Goal: Navigation & Orientation: Find specific page/section

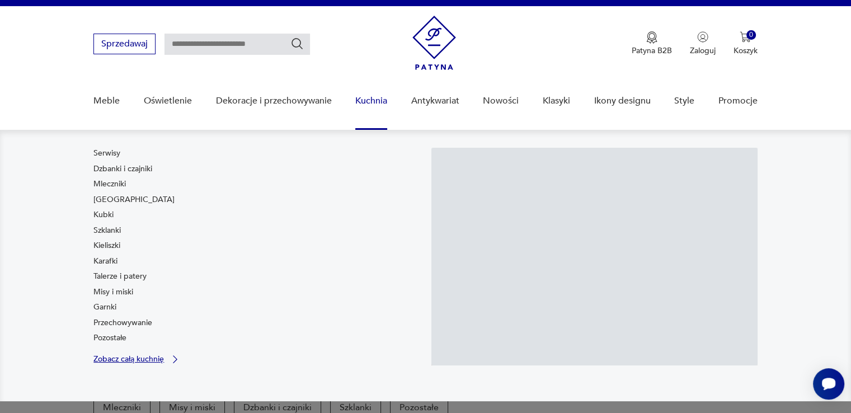
click at [172, 359] on icon at bounding box center [175, 359] width 11 height 11
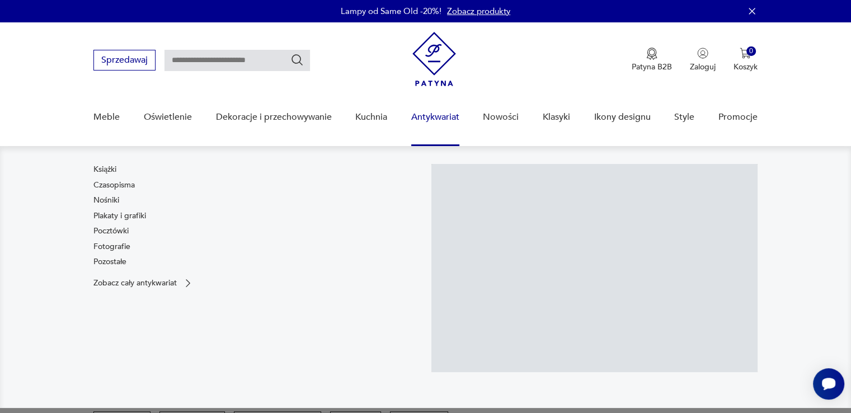
click at [430, 117] on link "Antykwariat" at bounding box center [435, 117] width 48 height 43
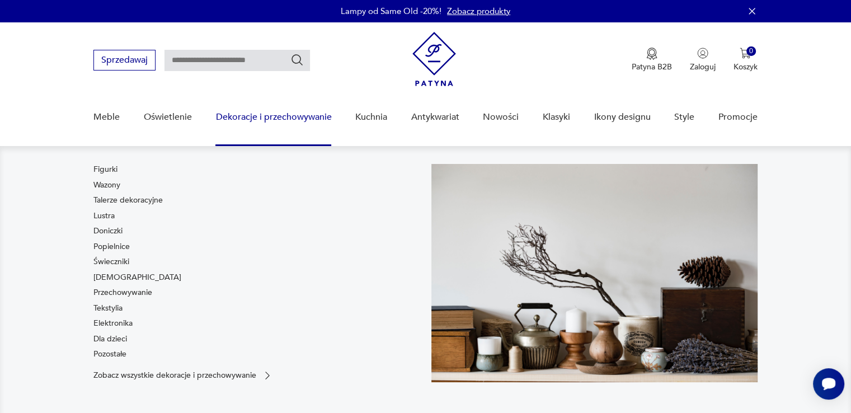
click at [312, 119] on link "Dekoracje i przechowywanie" at bounding box center [273, 117] width 116 height 43
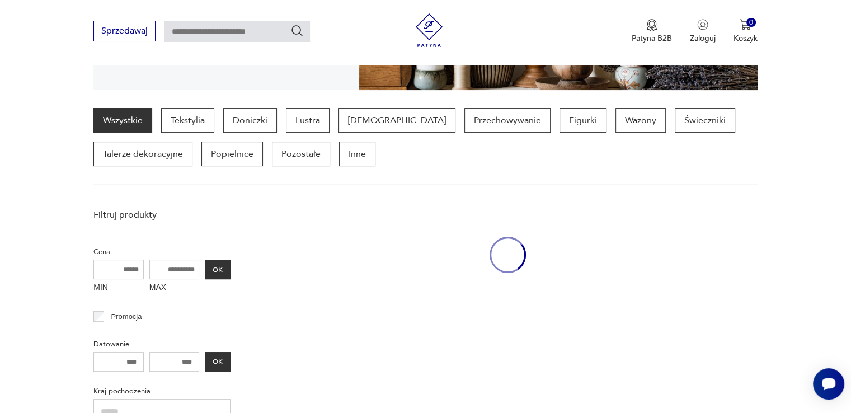
scroll to position [264, 0]
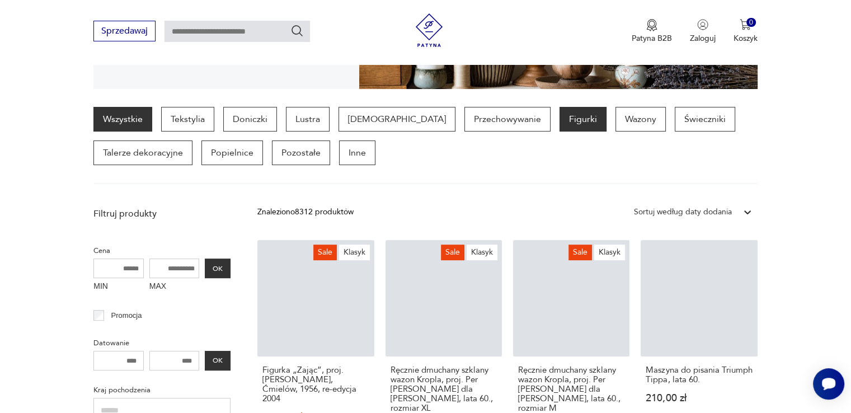
click at [559, 115] on p "Figurki" at bounding box center [582, 119] width 47 height 25
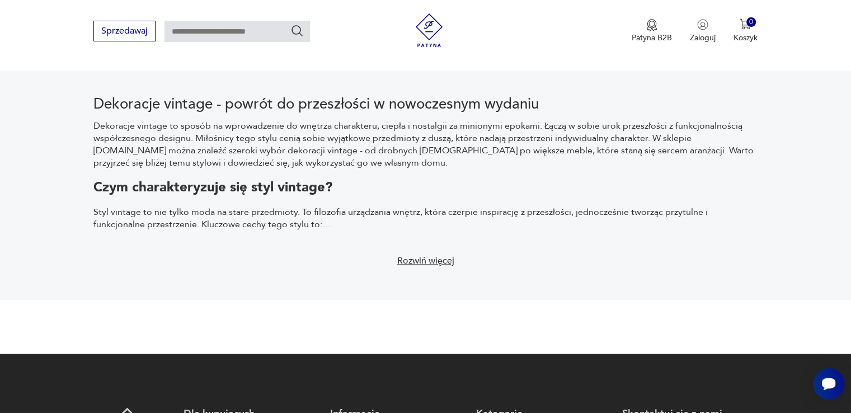
scroll to position [1656, 0]
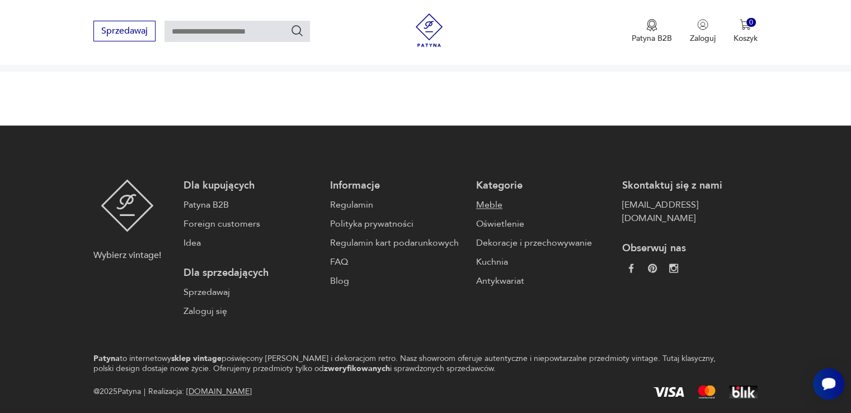
click at [478, 198] on link "Meble" at bounding box center [543, 204] width 135 height 13
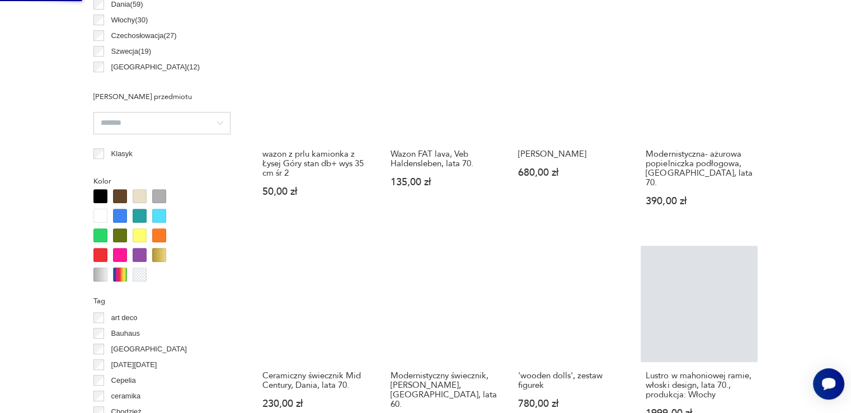
scroll to position [0, 0]
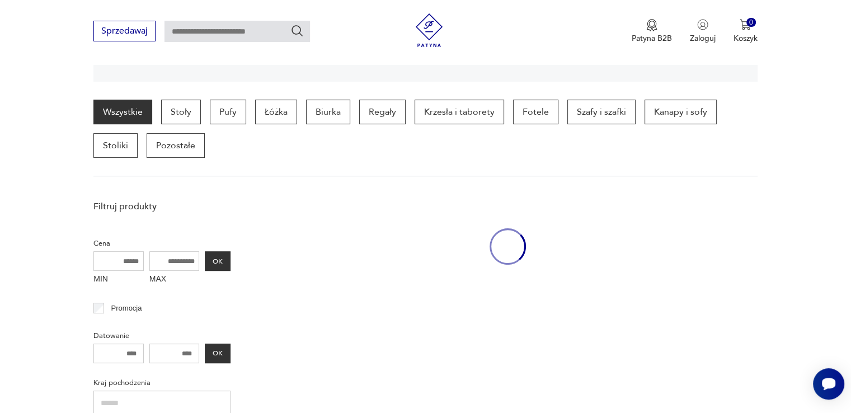
scroll to position [297, 0]
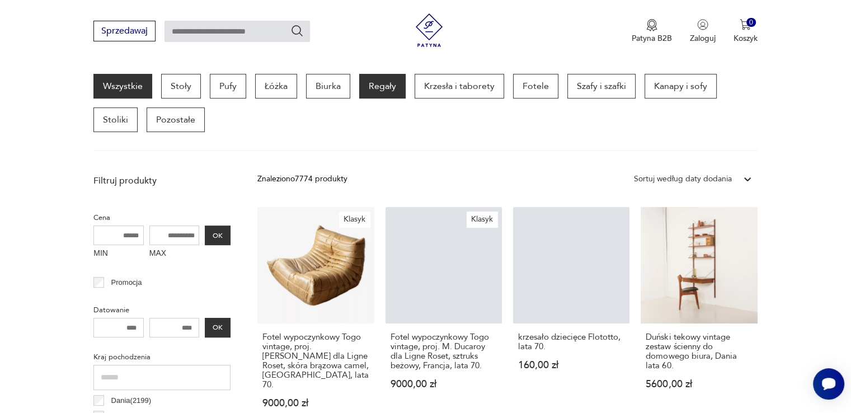
click at [385, 90] on p "Regały" at bounding box center [382, 86] width 46 height 25
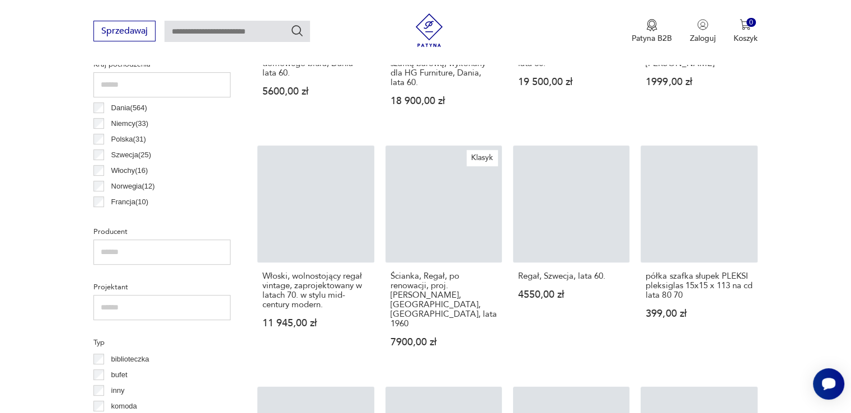
scroll to position [576, 0]
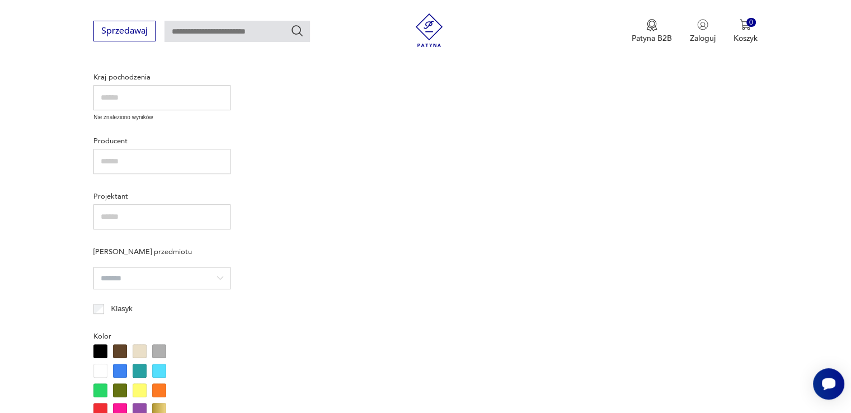
scroll to position [297, 0]
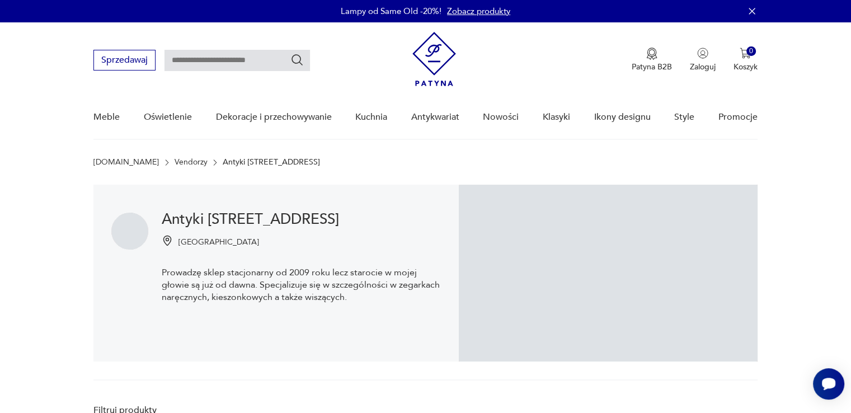
scroll to position [63, 0]
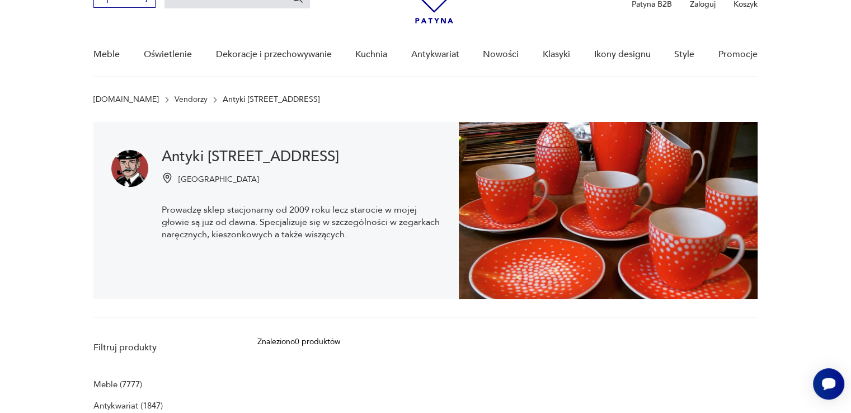
scroll to position [230, 0]
